Goal: Task Accomplishment & Management: Manage account settings

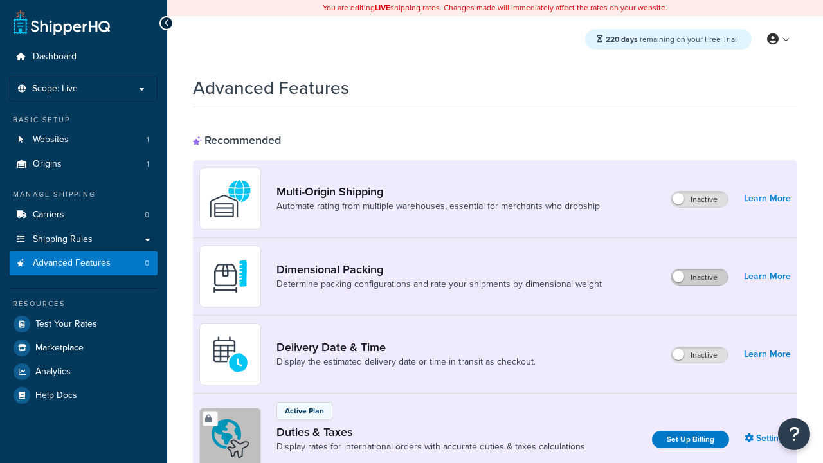
click at [699, 277] on label "Inactive" at bounding box center [699, 276] width 57 height 15
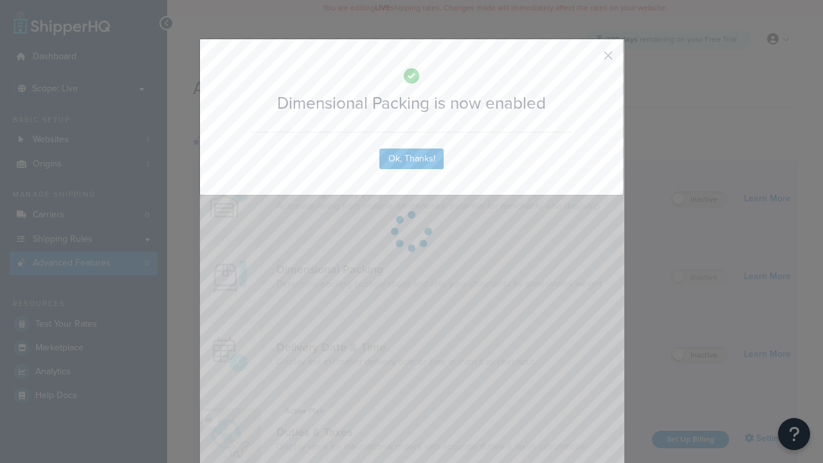
click at [589, 59] on button "button" at bounding box center [589, 60] width 3 height 3
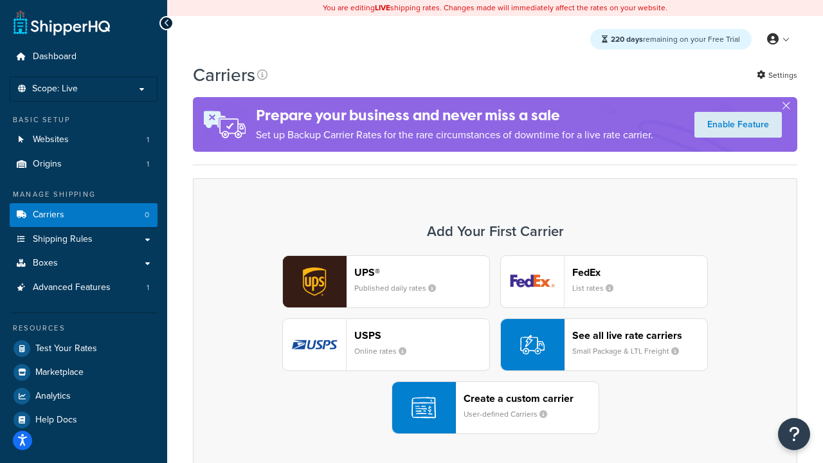
click at [495, 345] on div "UPS® Published daily rates FedEx List rates USPS Online rates See all live rate…" at bounding box center [494, 344] width 577 height 179
click at [640, 272] on header "FedEx" at bounding box center [639, 272] width 135 height 12
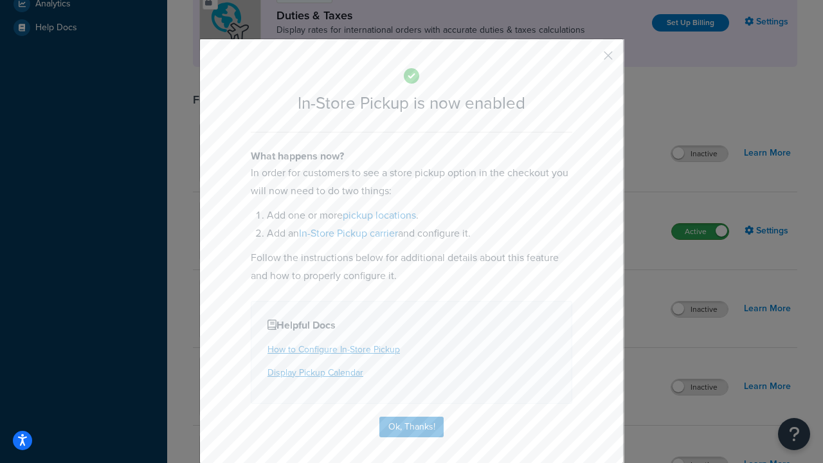
scroll to position [441, 0]
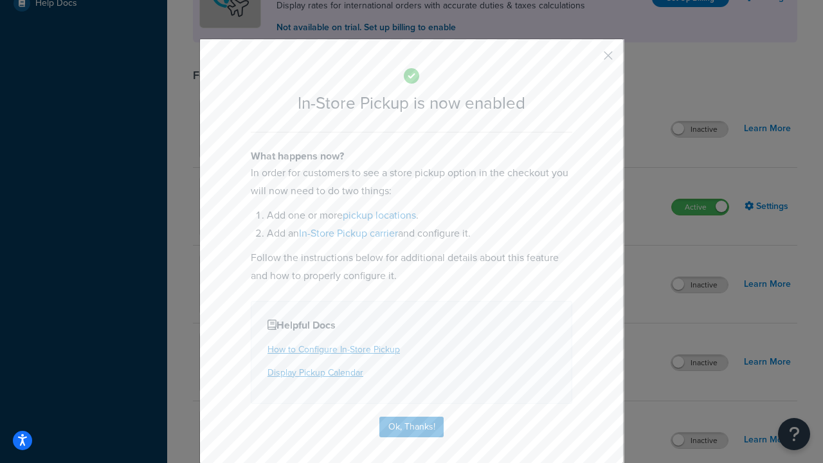
click at [589, 60] on button "button" at bounding box center [589, 60] width 3 height 3
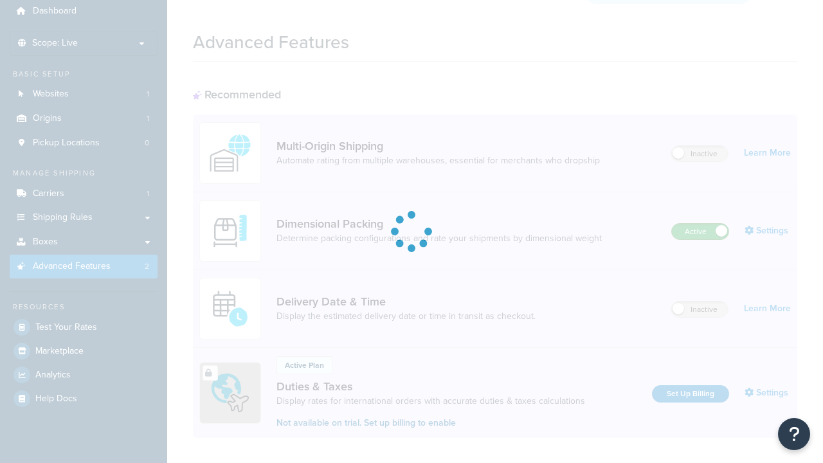
click at [700, 224] on label "Active" at bounding box center [700, 231] width 57 height 15
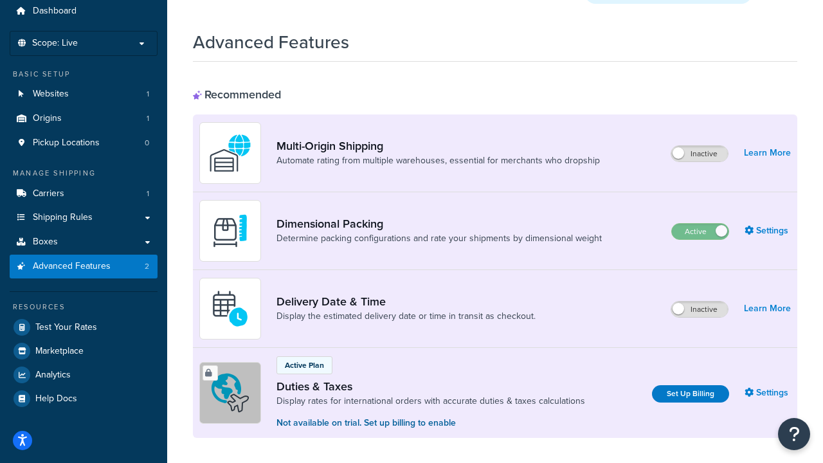
scroll to position [269, 0]
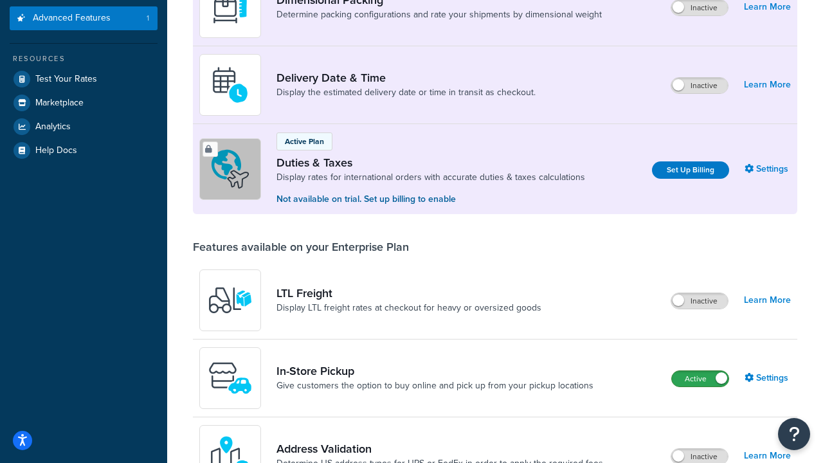
click at [700, 379] on label "Active" at bounding box center [700, 378] width 57 height 15
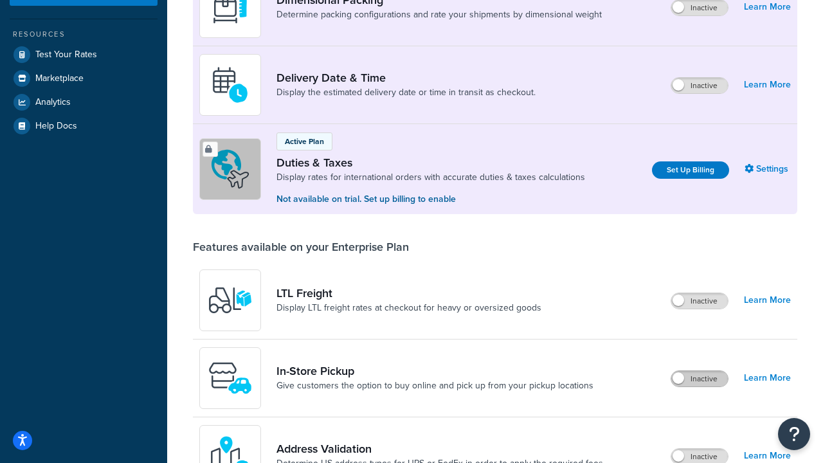
scroll to position [246, 0]
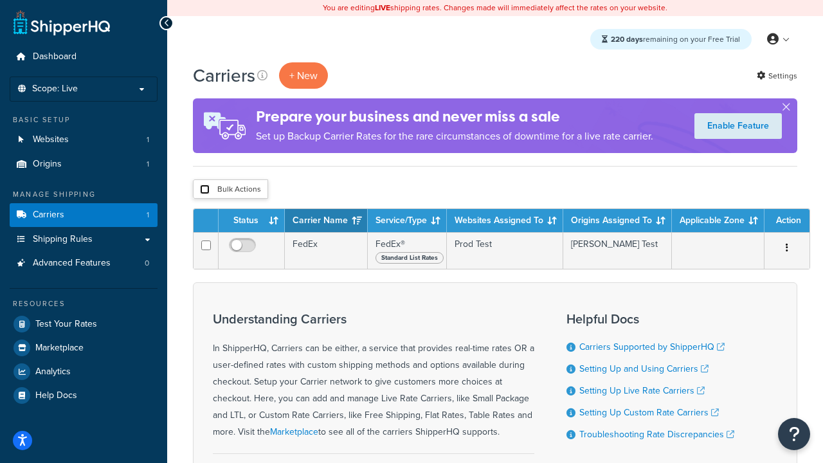
click at [204, 190] on input "checkbox" at bounding box center [205, 190] width 10 height 10
checkbox input "true"
click at [0, 0] on button "Delete" at bounding box center [0, 0] width 0 height 0
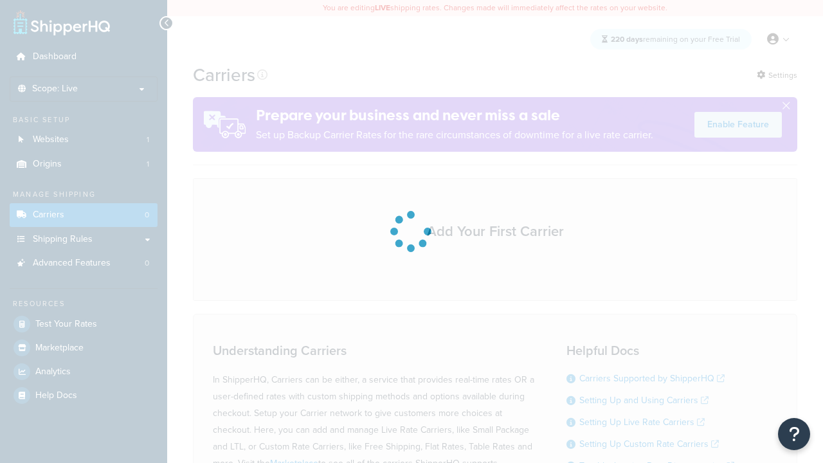
scroll to position [113, 0]
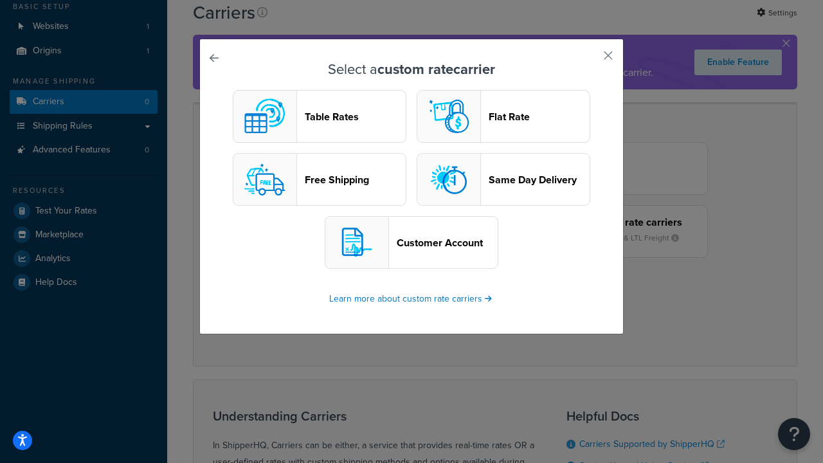
click at [320, 116] on header "Table Rates" at bounding box center [355, 117] width 101 height 12
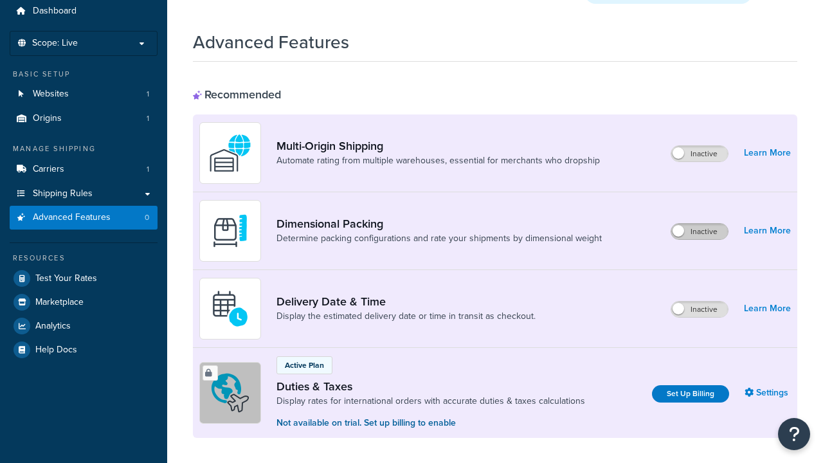
click at [699, 224] on label "Inactive" at bounding box center [699, 231] width 57 height 15
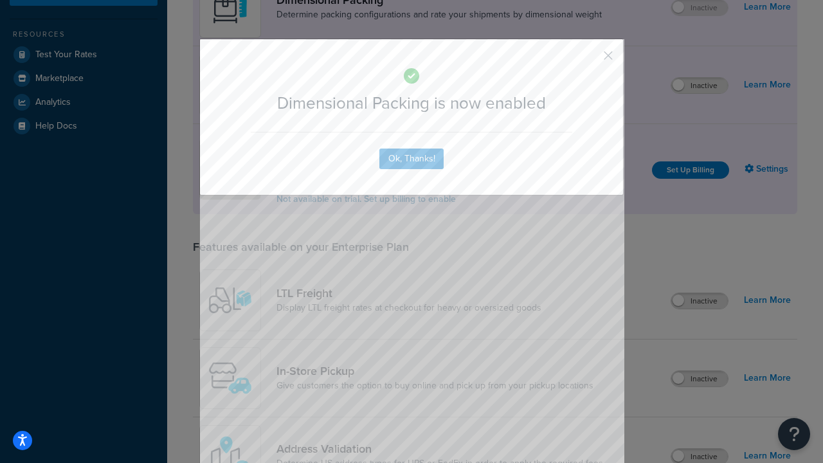
scroll to position [294, 0]
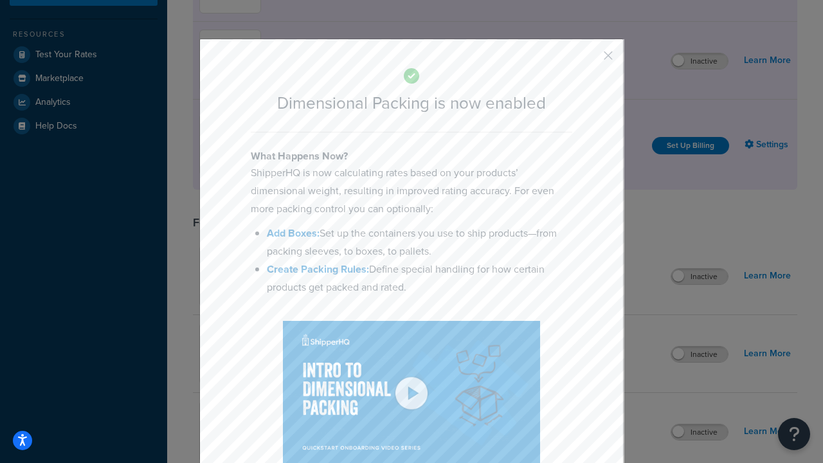
click at [589, 60] on button "button" at bounding box center [589, 60] width 3 height 3
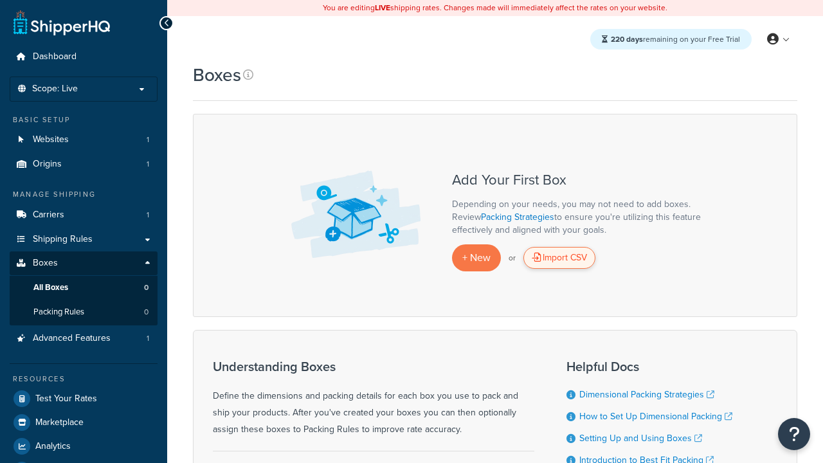
click at [559, 258] on div "Import CSV" at bounding box center [559, 258] width 72 height 22
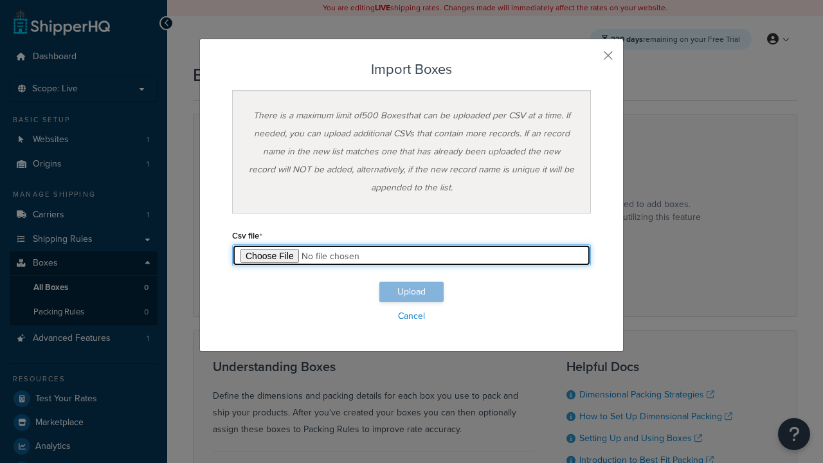
click at [411, 255] on input "file" at bounding box center [411, 255] width 359 height 22
type input "C:\fakepath\importBoxesFailure.csv"
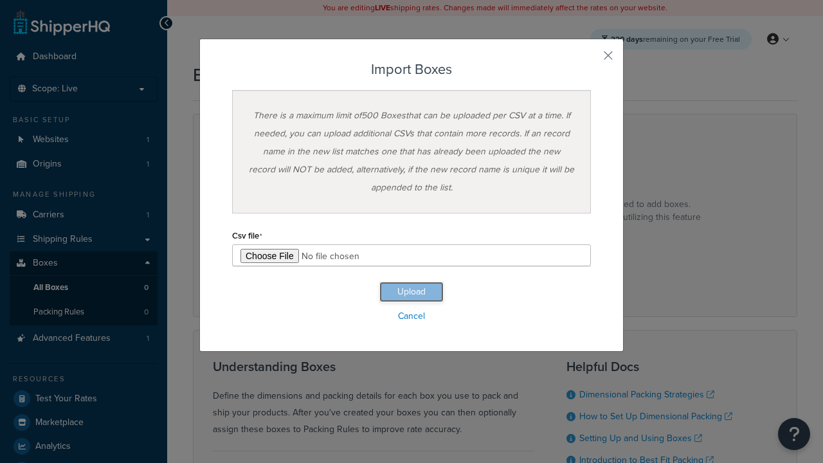
click at [411, 292] on button "Upload" at bounding box center [411, 292] width 64 height 21
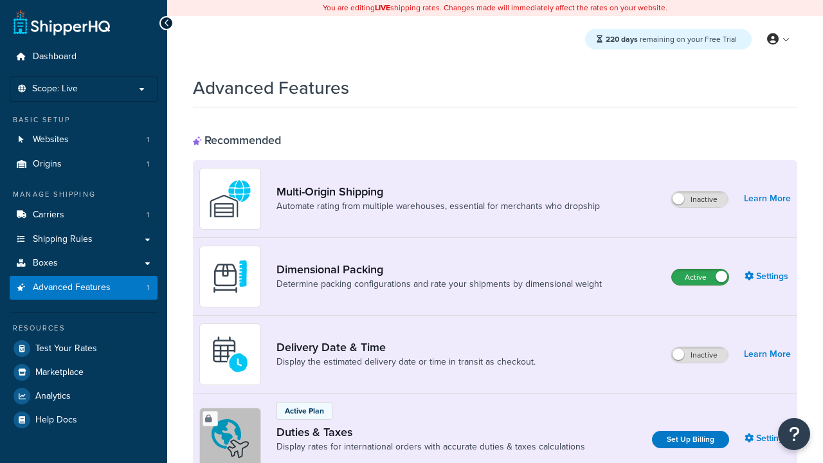
click at [700, 277] on label "Active" at bounding box center [700, 276] width 57 height 15
